Goal: Information Seeking & Learning: Learn about a topic

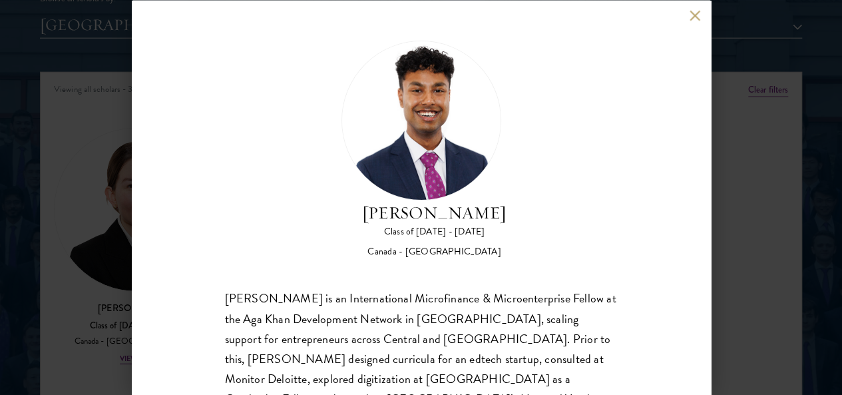
scroll to position [28, 0]
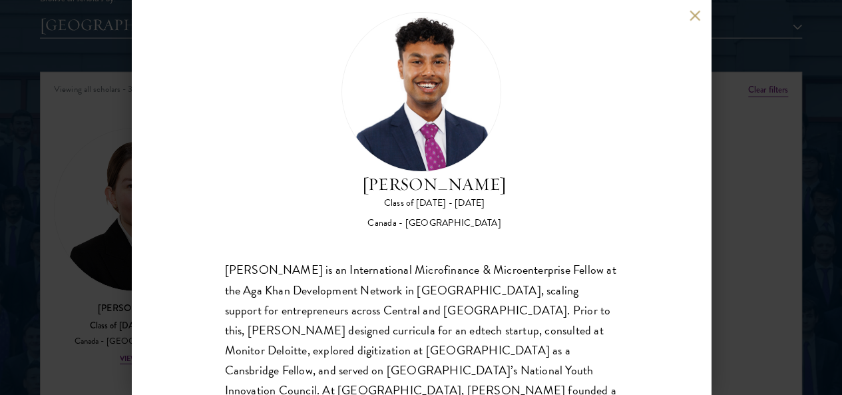
click at [697, 13] on button at bounding box center [694, 15] width 11 height 11
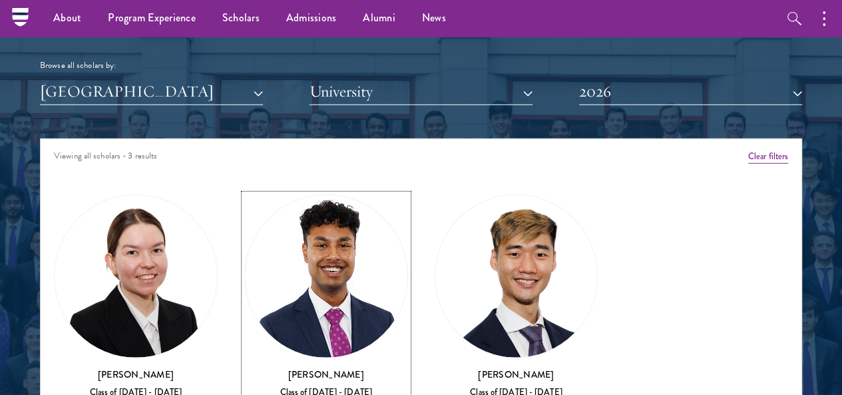
scroll to position [1397, 0]
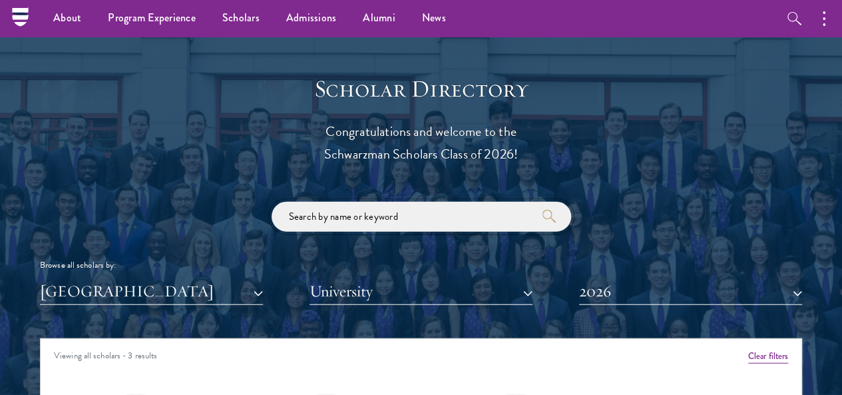
click at [414, 202] on input "search" at bounding box center [420, 217] width 299 height 30
click at [212, 277] on button "[GEOGRAPHIC_DATA]" at bounding box center [151, 290] width 223 height 27
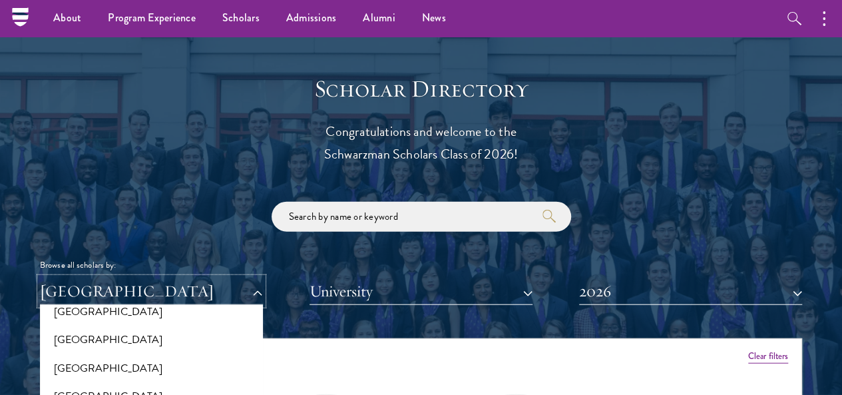
scroll to position [0, 0]
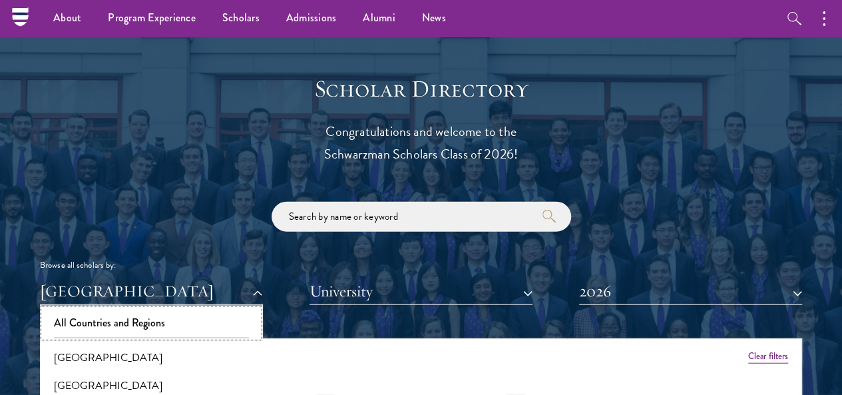
click at [166, 309] on button "All Countries and Regions" at bounding box center [151, 323] width 215 height 28
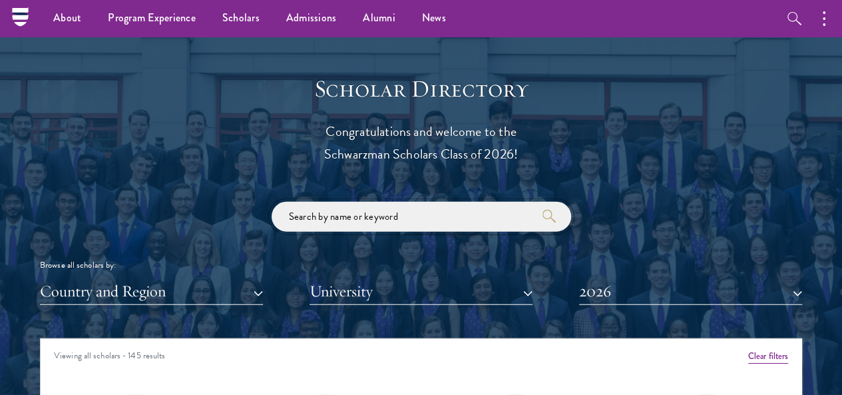
click at [349, 202] on input "search" at bounding box center [420, 217] width 299 height 30
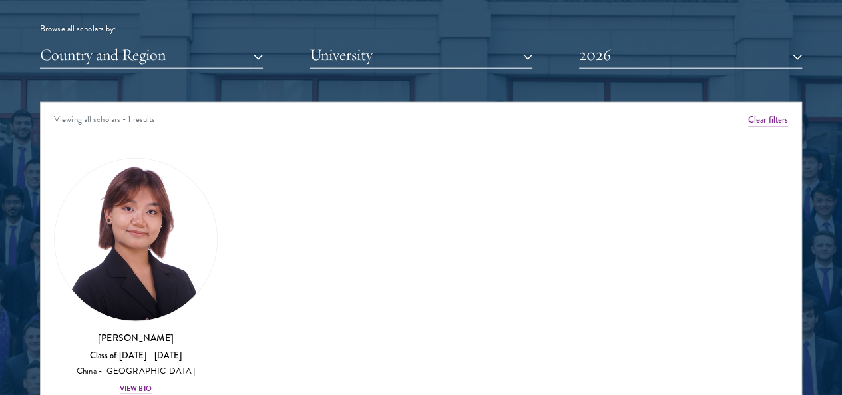
scroll to position [1663, 0]
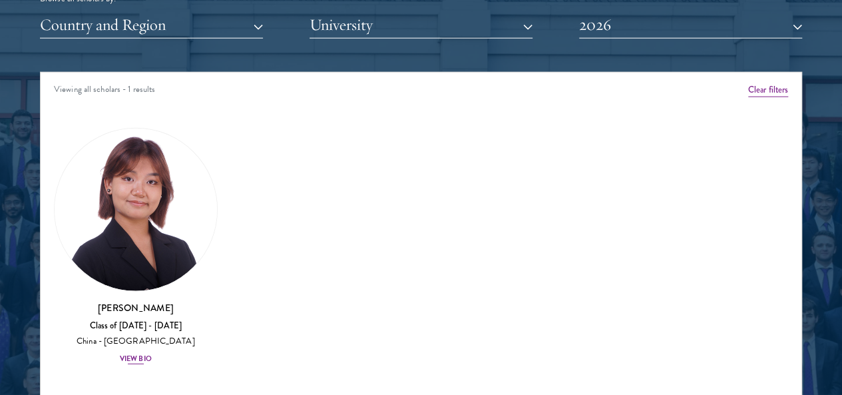
type input "cyn"
click at [157, 178] on img at bounding box center [136, 209] width 162 height 162
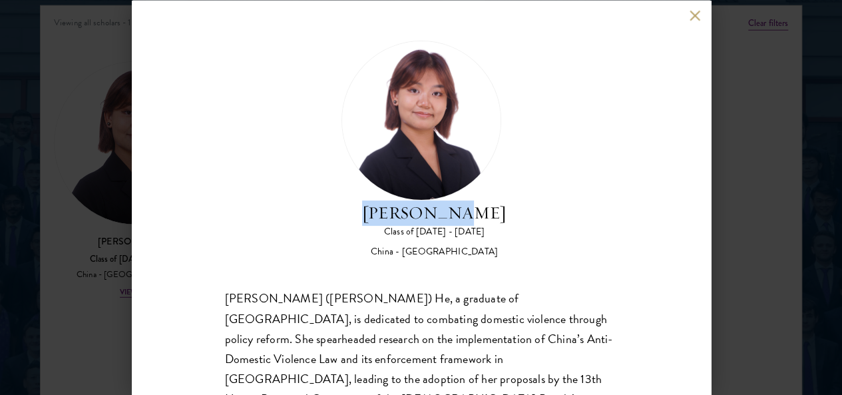
drag, startPoint x: 407, startPoint y: 104, endPoint x: 528, endPoint y: 96, distance: 121.4
click at [528, 96] on div "[PERSON_NAME] Class of [DATE] - [DATE] [GEOGRAPHIC_DATA] - [GEOGRAPHIC_DATA]" at bounding box center [421, 149] width 393 height 218
copy h2 "[PERSON_NAME]"
click at [695, 10] on button at bounding box center [694, 15] width 11 height 11
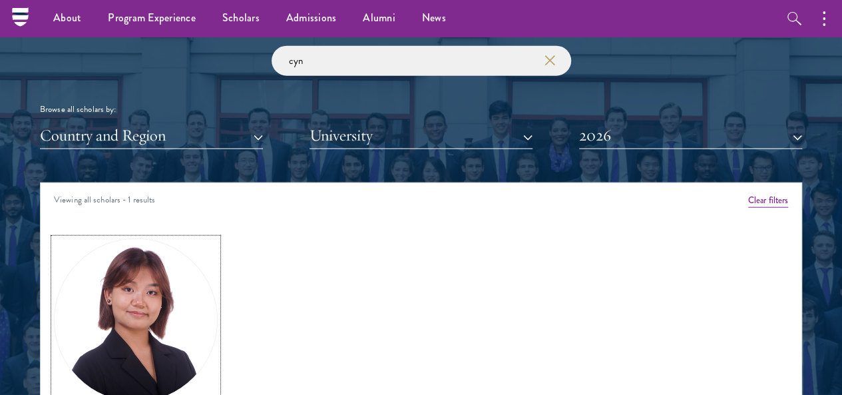
scroll to position [1464, 0]
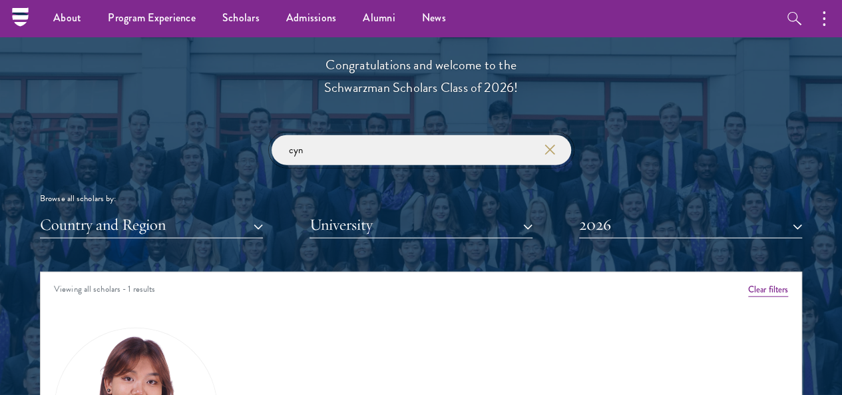
drag, startPoint x: 369, startPoint y: 129, endPoint x: 170, endPoint y: 136, distance: 198.4
click at [170, 136] on div "cyn Browse all scholars by: Country and Region All Countries and Regions [GEOGR…" at bounding box center [421, 186] width 762 height 103
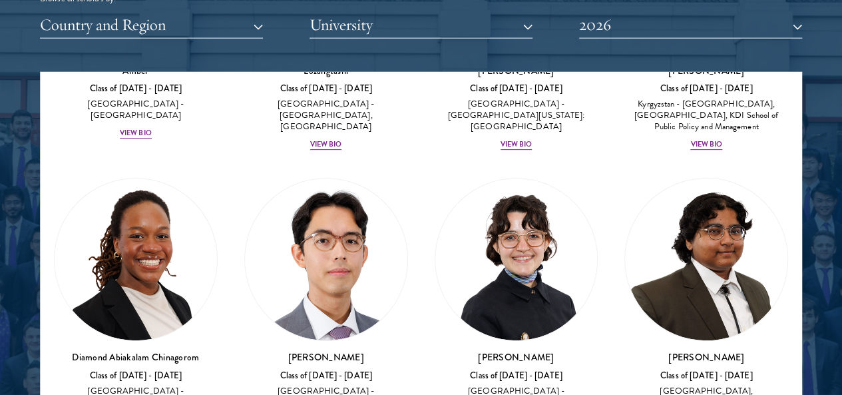
scroll to position [266, 0]
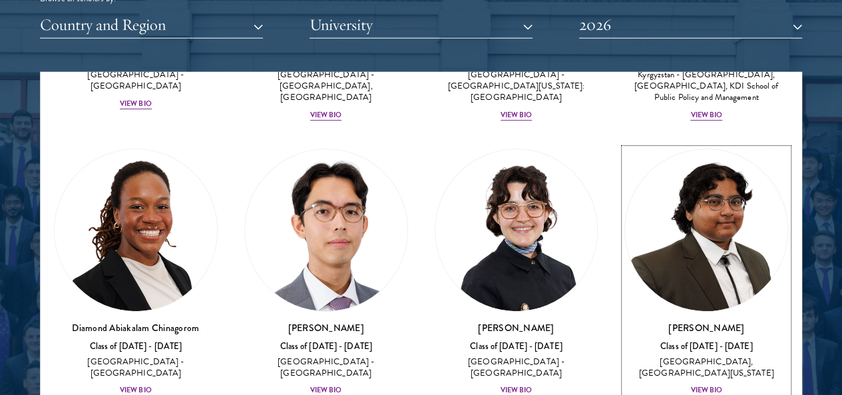
click at [625, 191] on img at bounding box center [706, 230] width 162 height 162
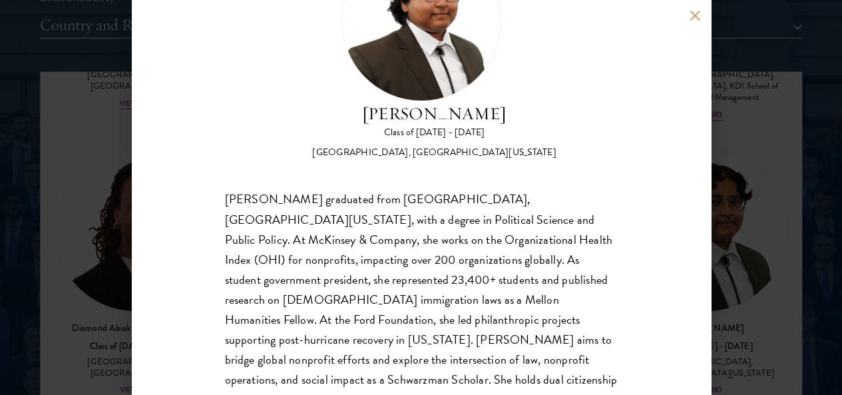
scroll to position [116, 0]
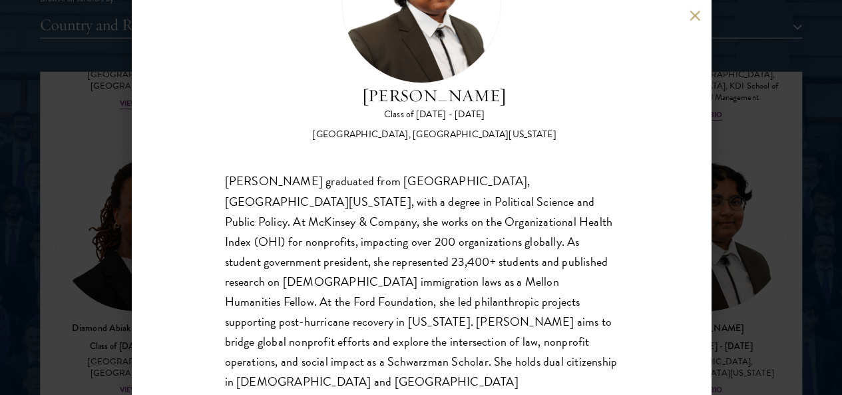
click at [693, 18] on button at bounding box center [694, 15] width 11 height 11
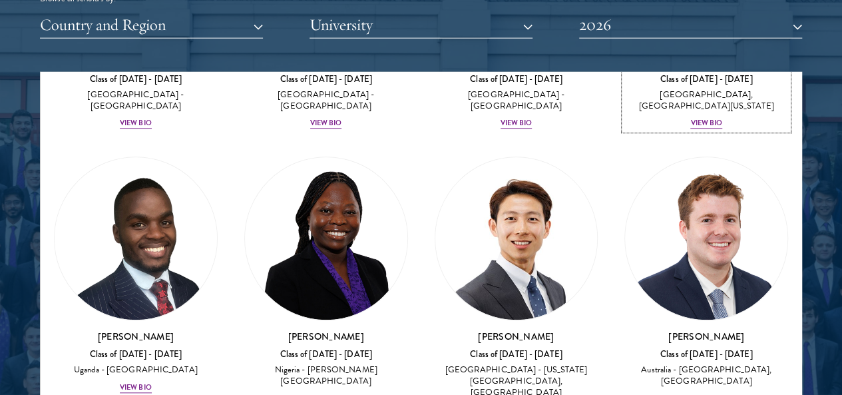
scroll to position [732, 0]
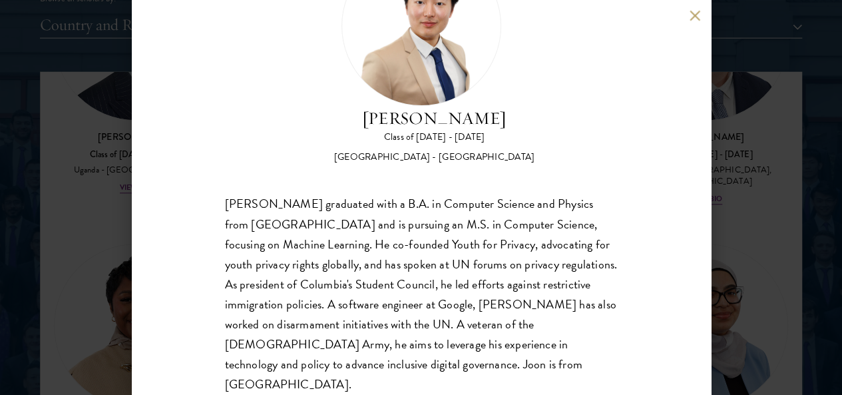
scroll to position [94, 0]
click at [695, 19] on button at bounding box center [694, 15] width 11 height 11
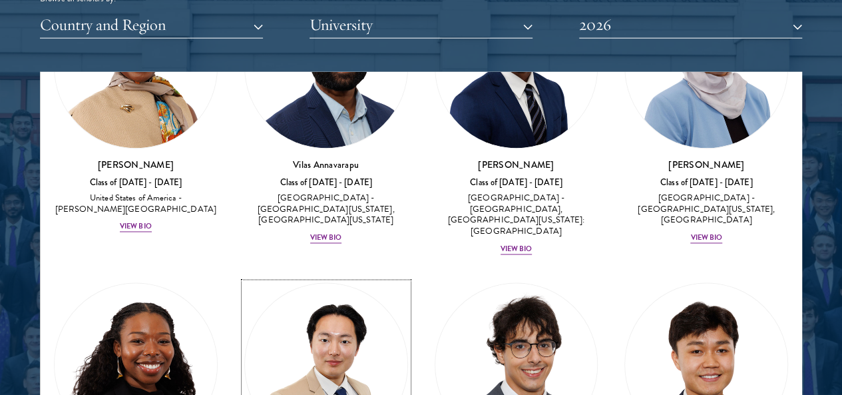
scroll to position [998, 0]
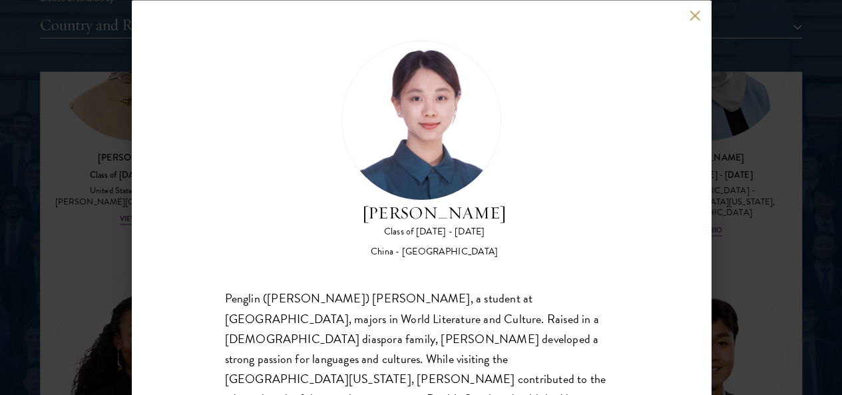
click at [697, 19] on button at bounding box center [694, 15] width 11 height 11
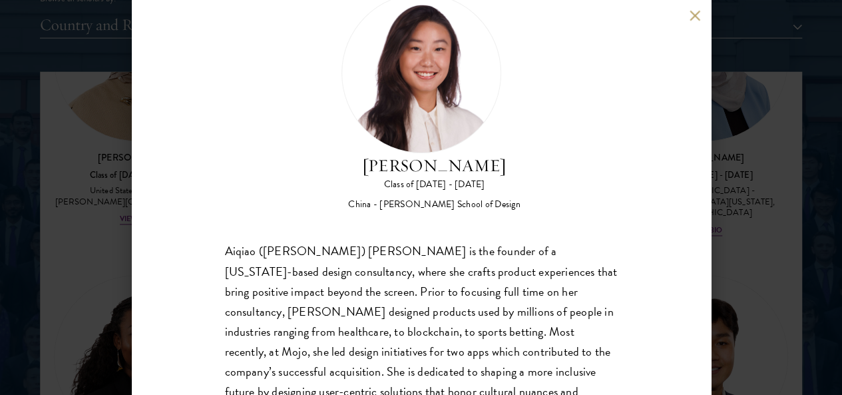
scroll to position [94, 0]
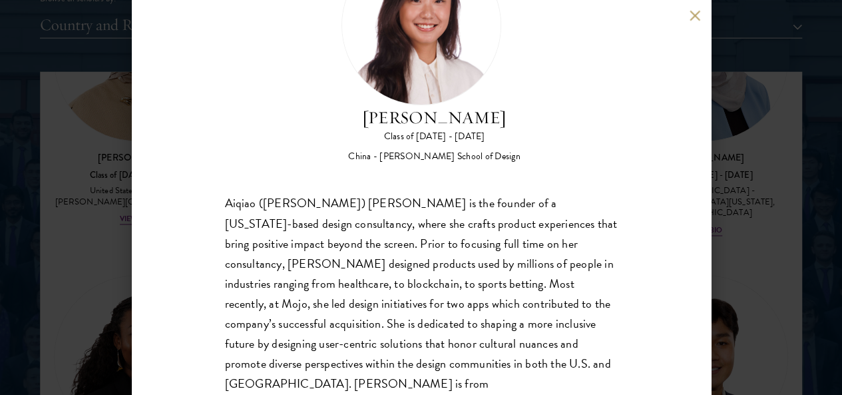
click at [695, 14] on button at bounding box center [694, 15] width 11 height 11
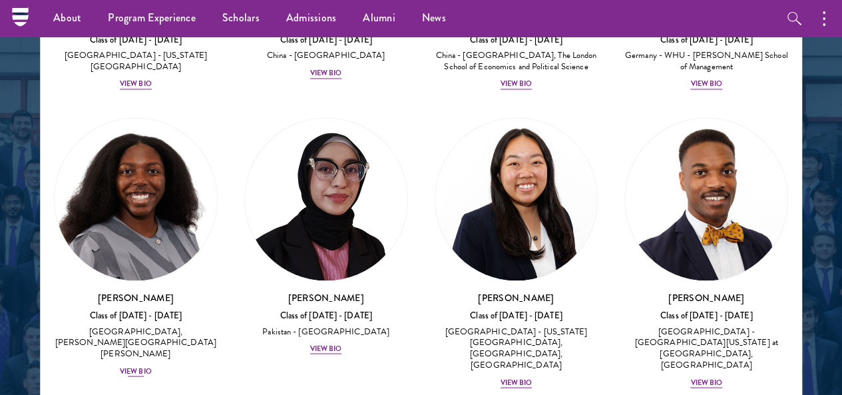
scroll to position [3726, 0]
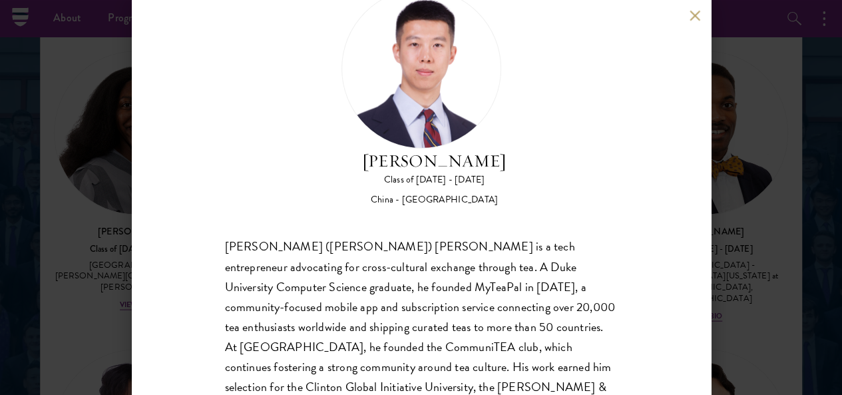
scroll to position [116, 0]
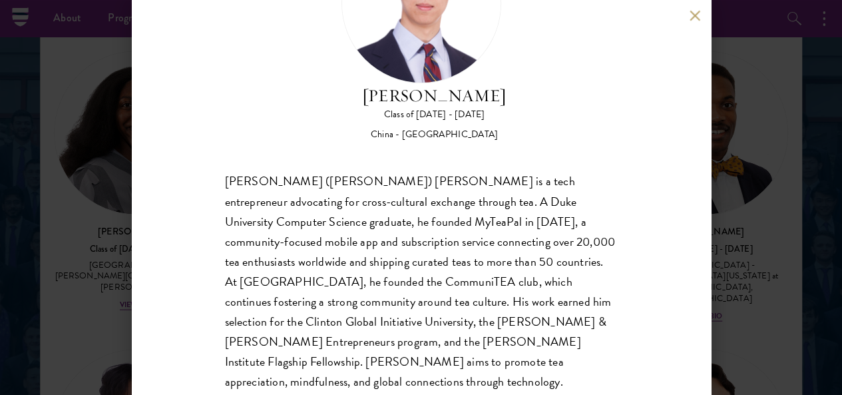
click at [689, 19] on button at bounding box center [694, 15] width 11 height 11
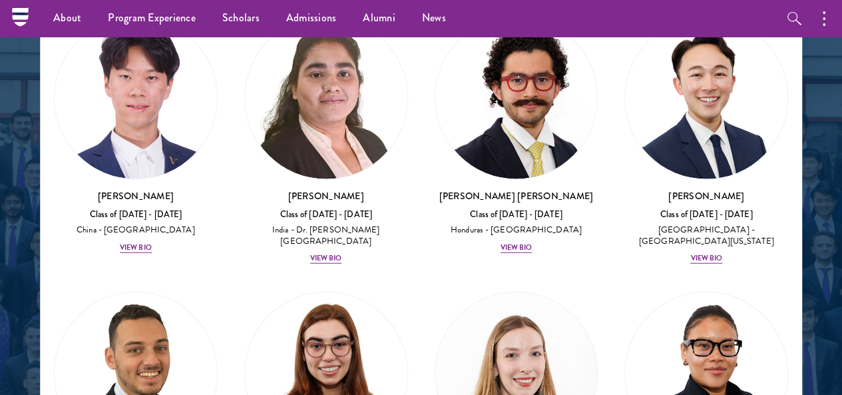
scroll to position [4125, 0]
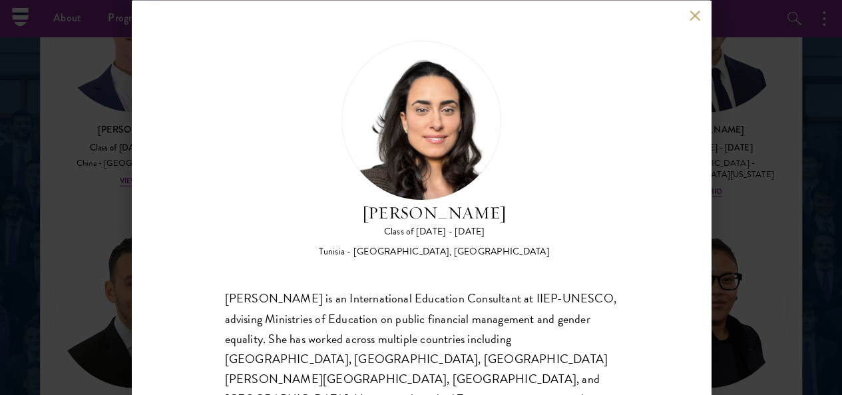
click at [691, 18] on button at bounding box center [694, 15] width 11 height 11
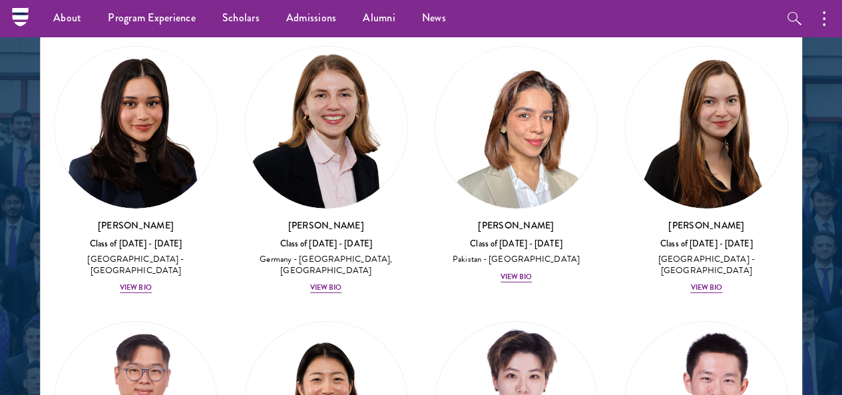
scroll to position [4657, 0]
